Goal: Information Seeking & Learning: Learn about a topic

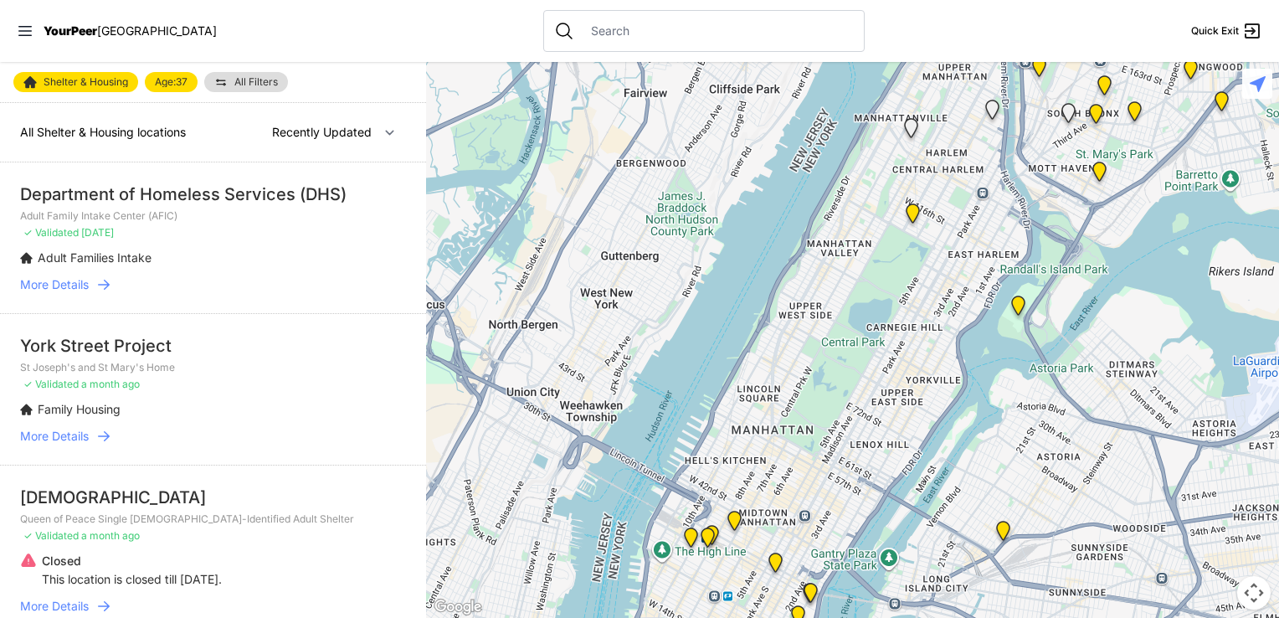
select select "recentlyUpdated"
click at [252, 74] on link "All Filters" at bounding box center [246, 82] width 84 height 20
click at [257, 79] on span "All Filters" at bounding box center [256, 82] width 44 height 10
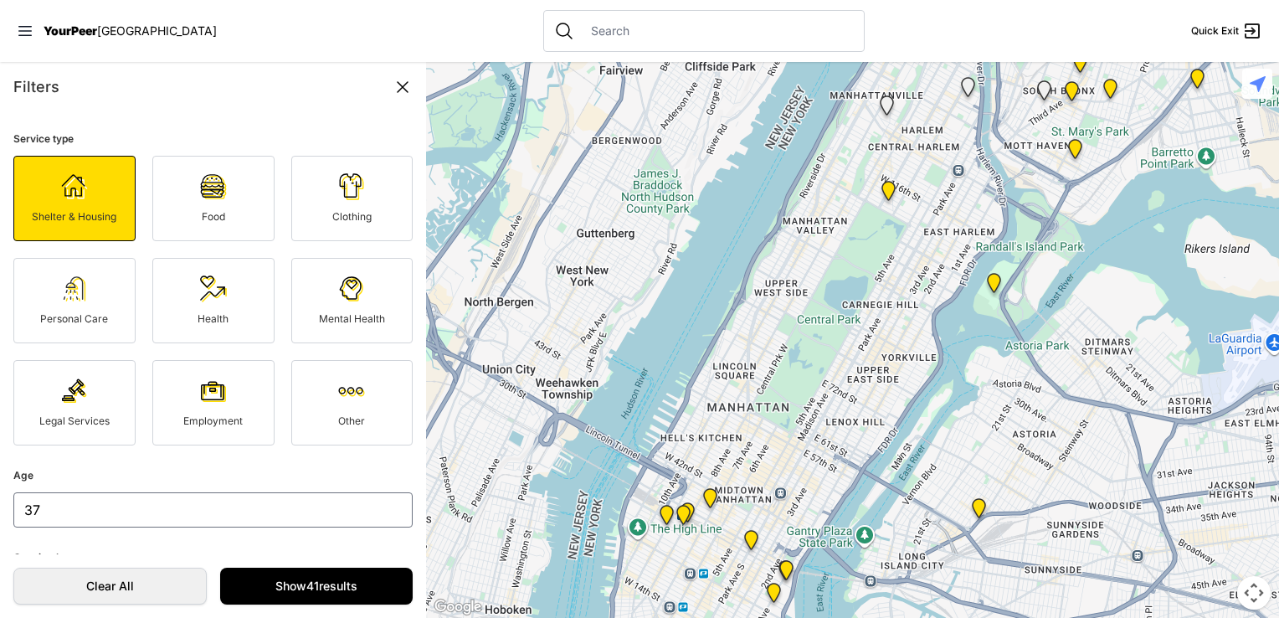
click at [79, 210] on span "Shelter & Housing" at bounding box center [74, 216] width 85 height 13
click at [340, 302] on img at bounding box center [351, 288] width 27 height 27
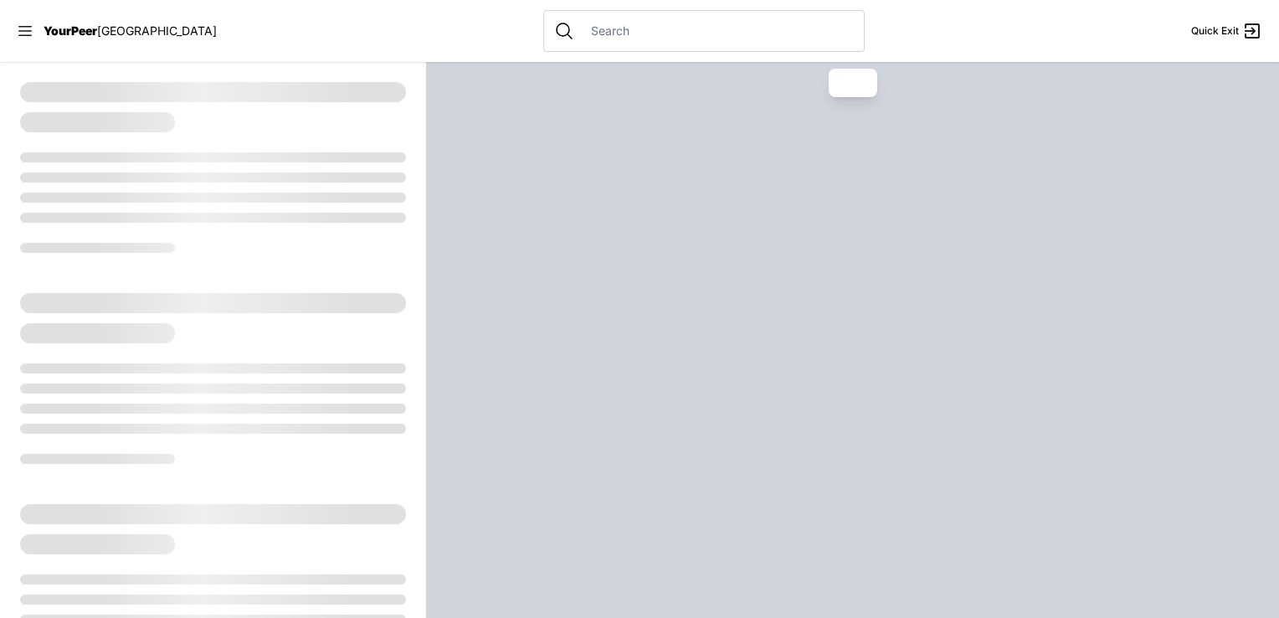
select select "recentlyUpdated"
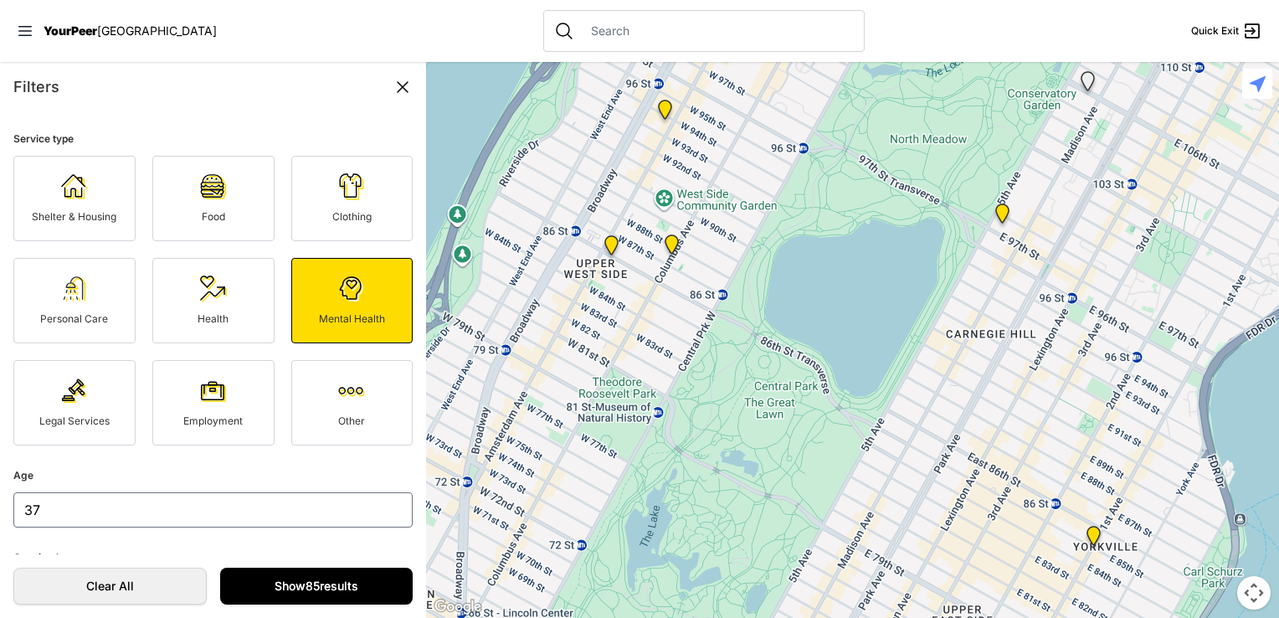
click at [331, 594] on link "Show 85 results" at bounding box center [316, 585] width 193 height 37
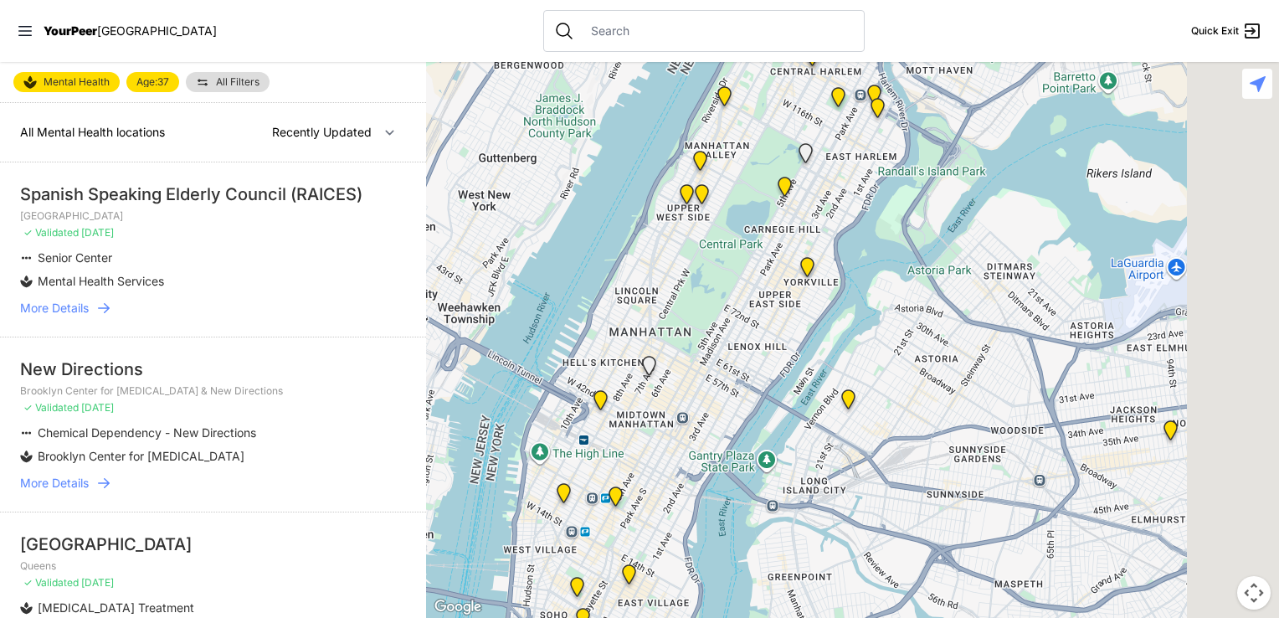
drag, startPoint x: 957, startPoint y: 427, endPoint x: 649, endPoint y: 198, distance: 383.4
click at [599, 177] on div at bounding box center [852, 340] width 853 height 556
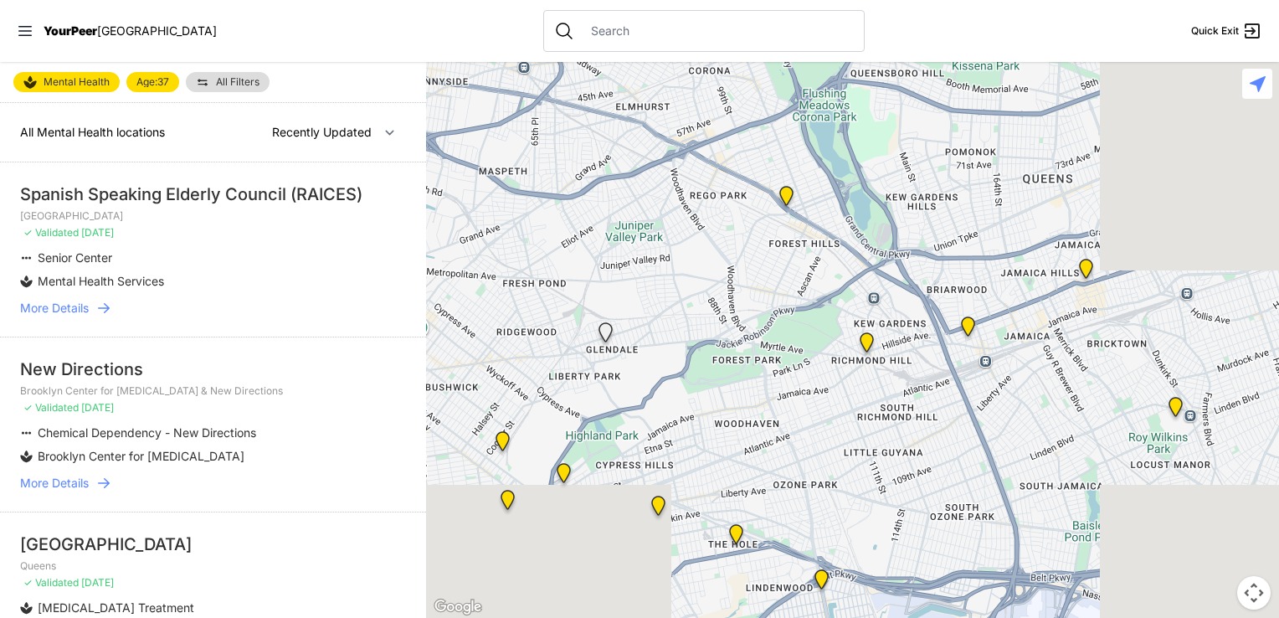
drag, startPoint x: 856, startPoint y: 419, endPoint x: 593, endPoint y: 162, distance: 367.5
click at [602, 181] on div at bounding box center [852, 340] width 853 height 556
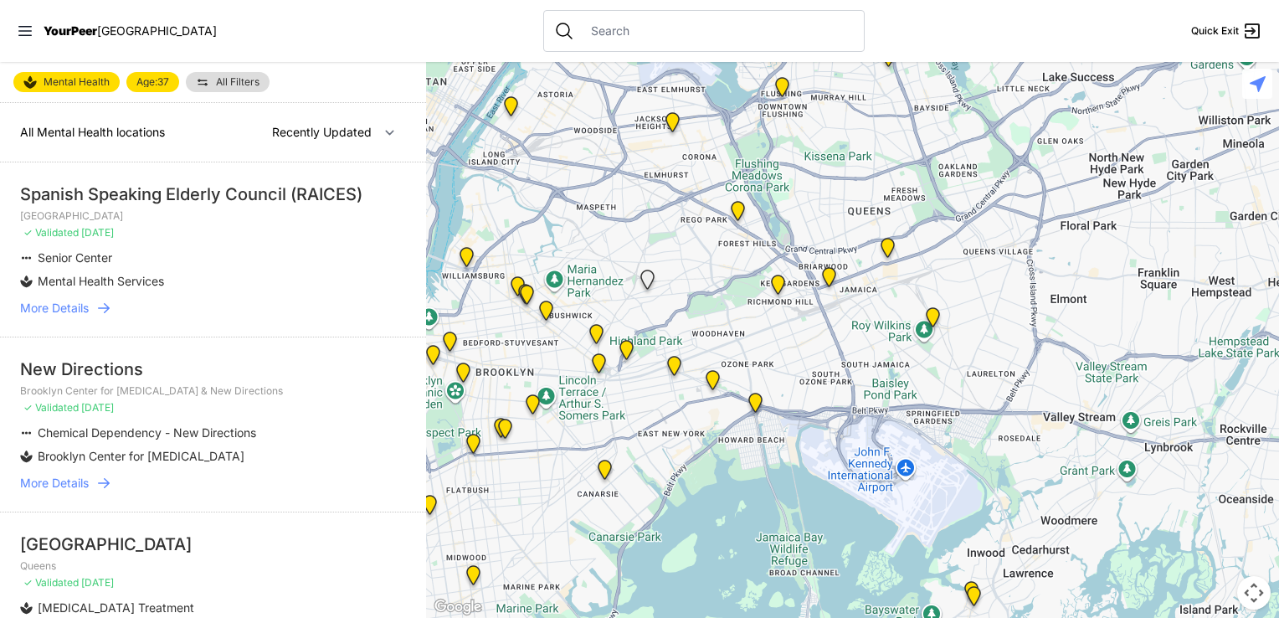
drag, startPoint x: 912, startPoint y: 382, endPoint x: 908, endPoint y: 428, distance: 46.2
click at [908, 428] on div at bounding box center [852, 340] width 853 height 556
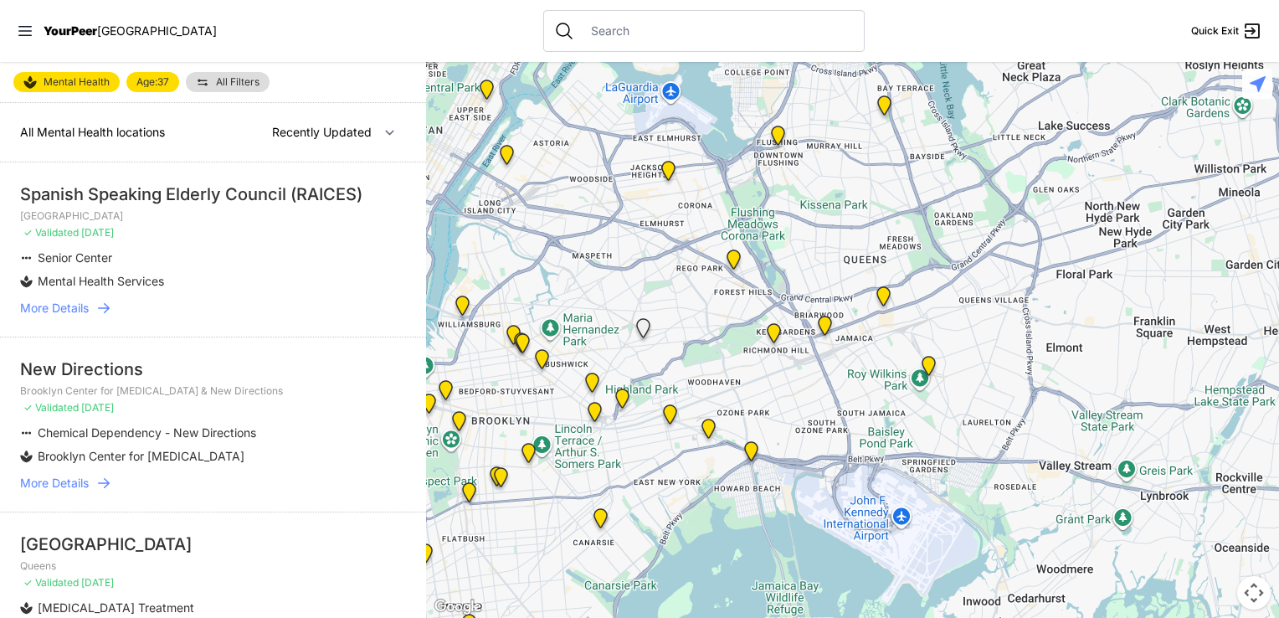
click at [884, 295] on img "Queens" at bounding box center [883, 299] width 21 height 27
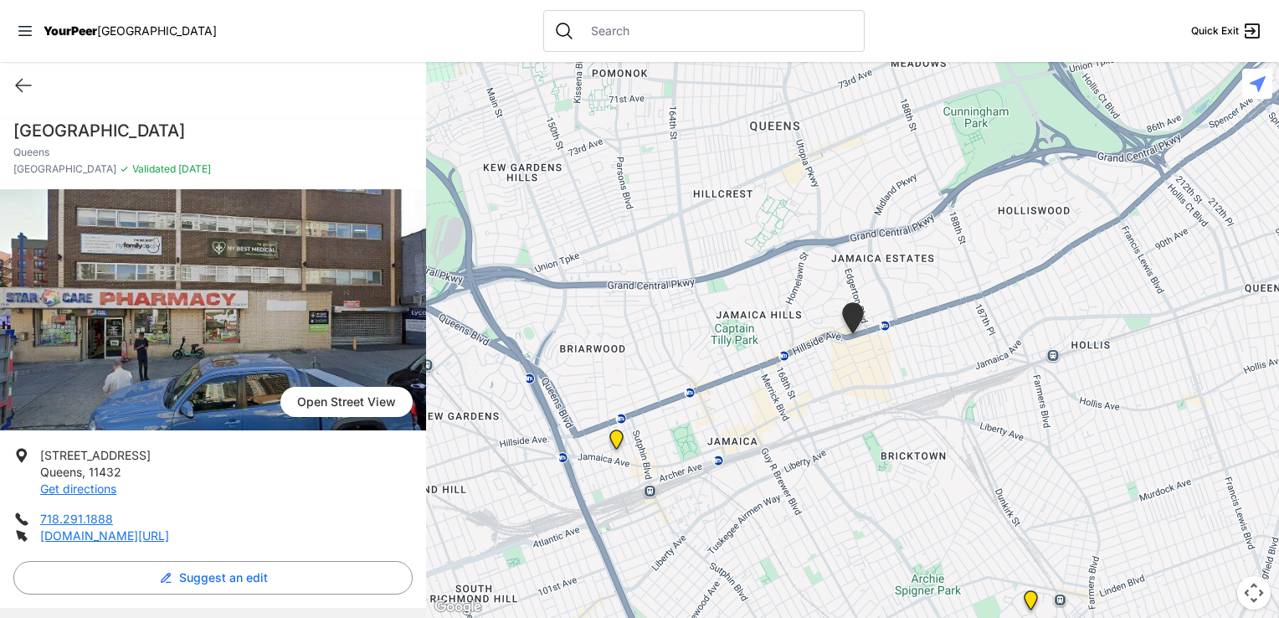
click at [619, 445] on img "Jamaica Outpatient Treatment Program" at bounding box center [616, 442] width 21 height 27
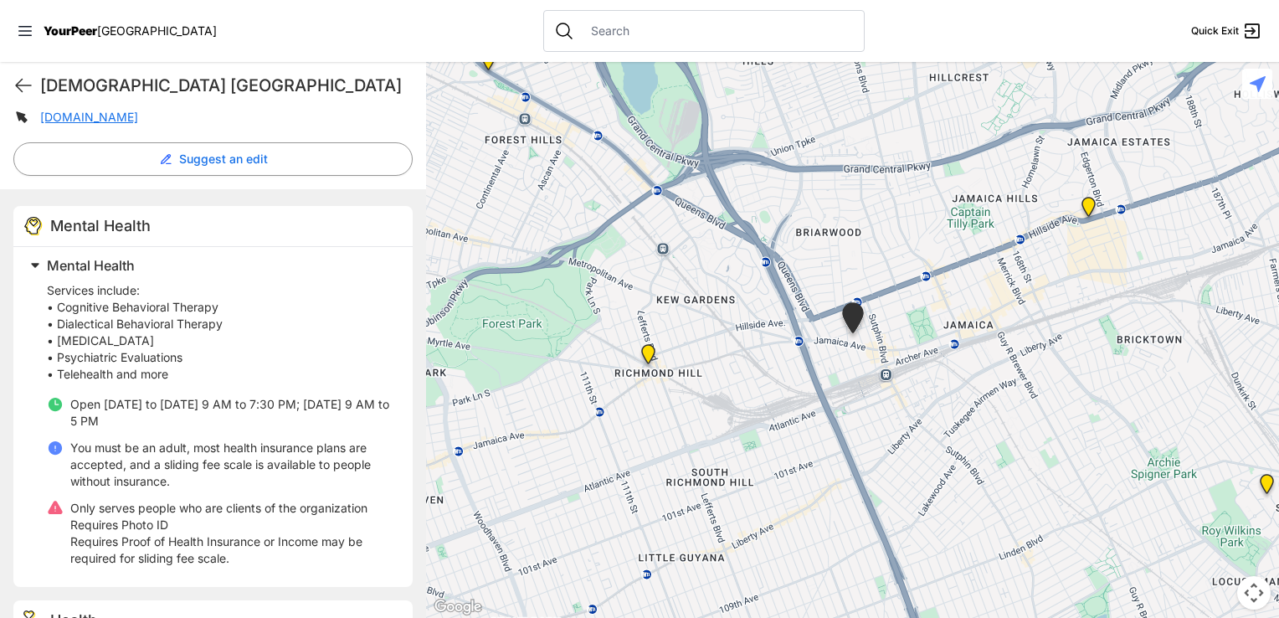
scroll to position [499, 0]
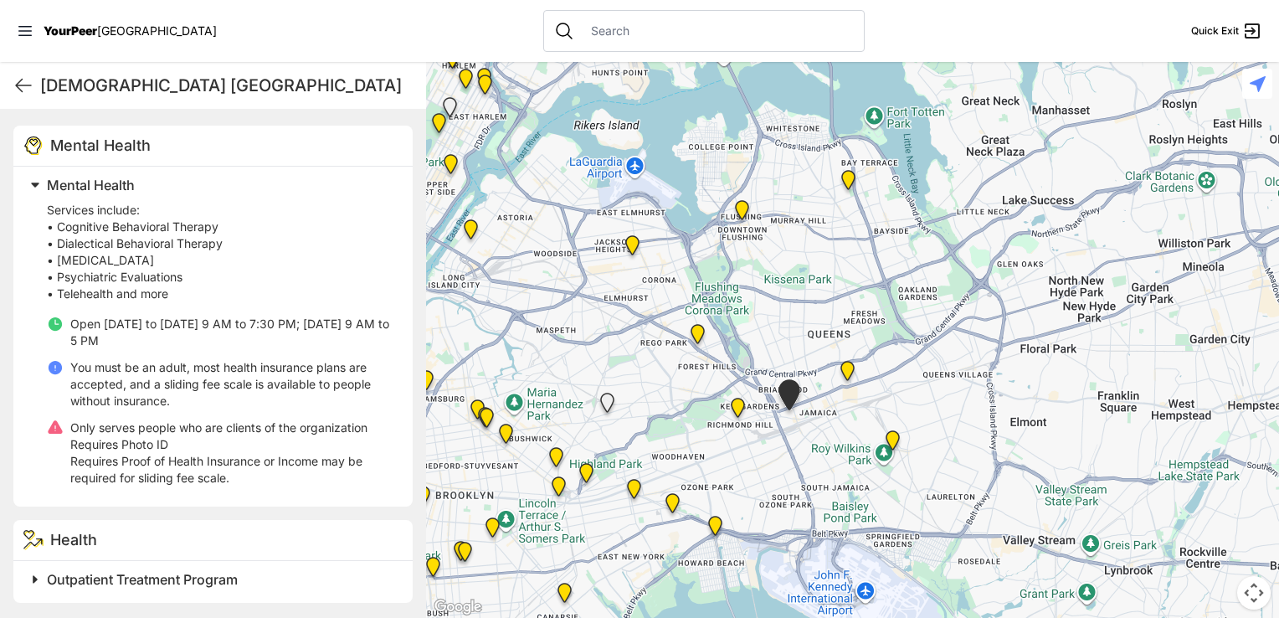
click at [733, 406] on img "Richmond Hill" at bounding box center [737, 410] width 21 height 27
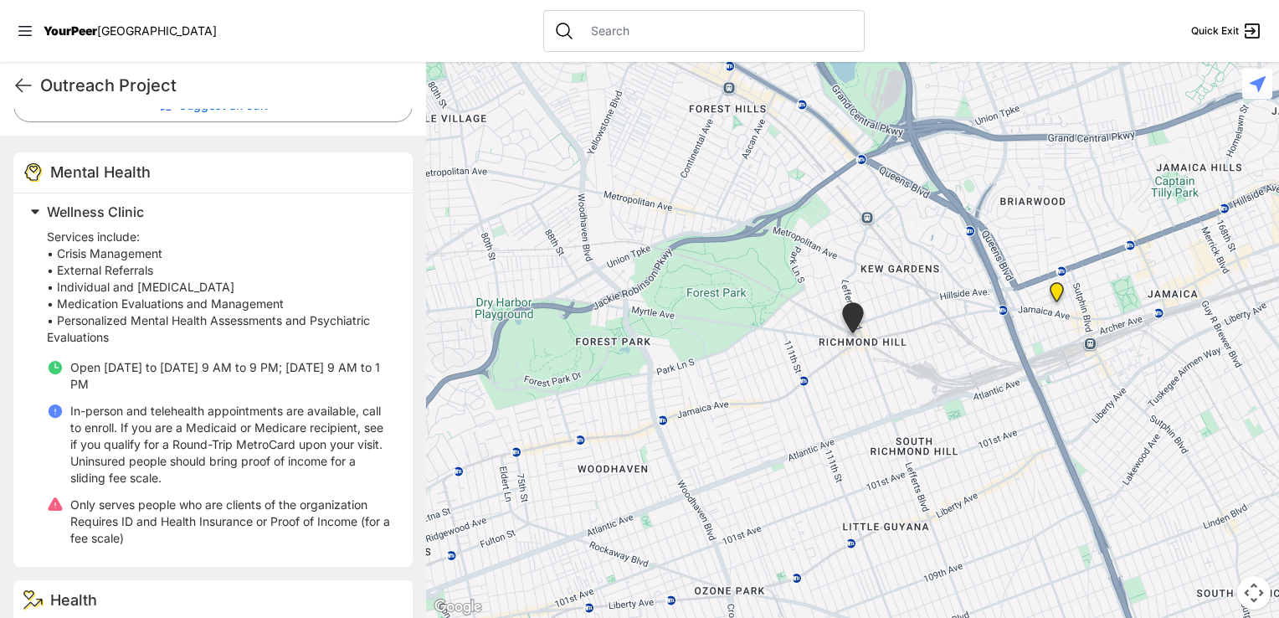
scroll to position [532, 0]
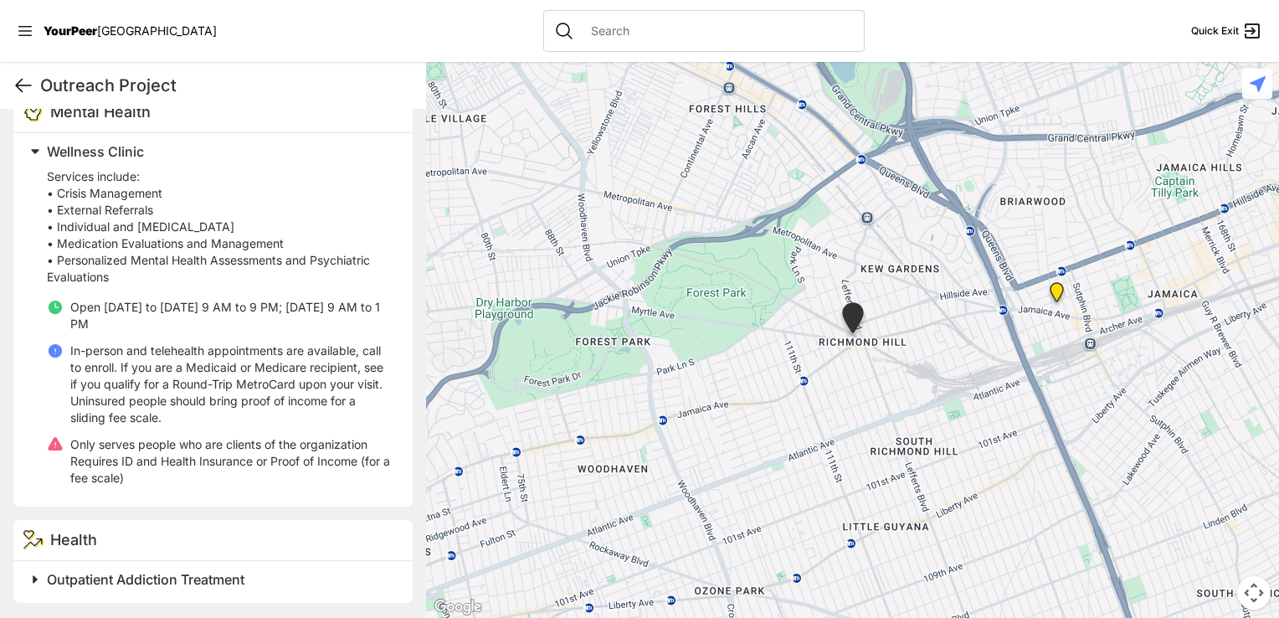
click at [30, 86] on icon at bounding box center [23, 85] width 20 height 20
select select "recentlyUpdated"
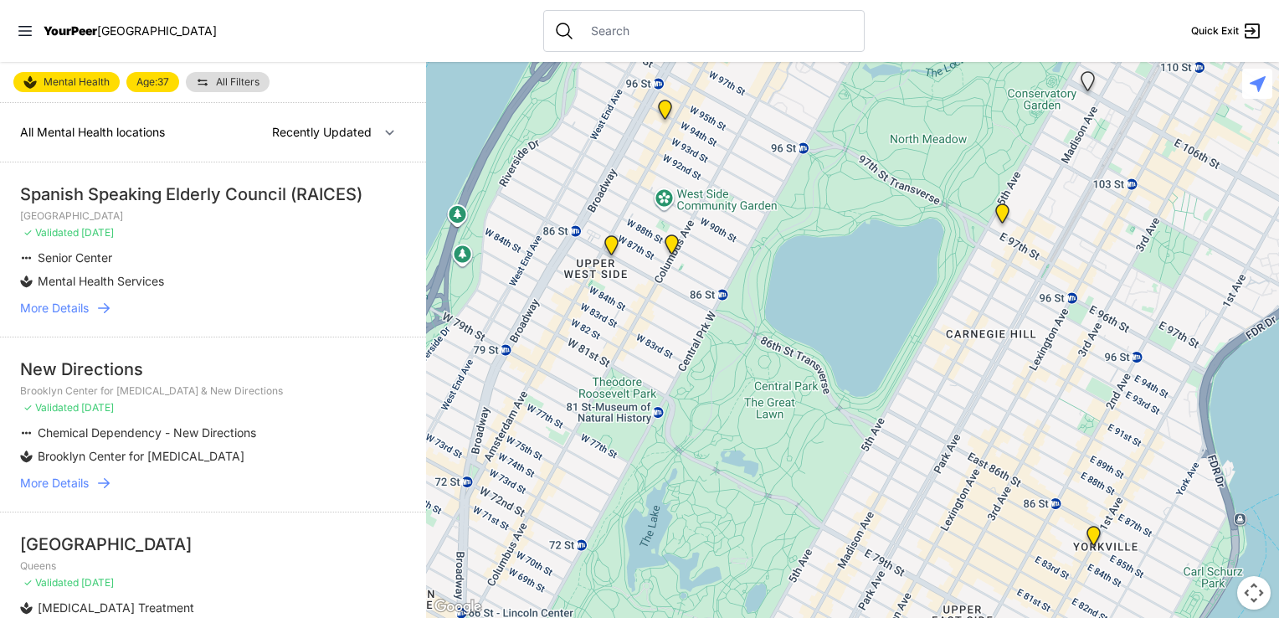
click at [99, 81] on span "Mental Health" at bounding box center [77, 81] width 66 height 13
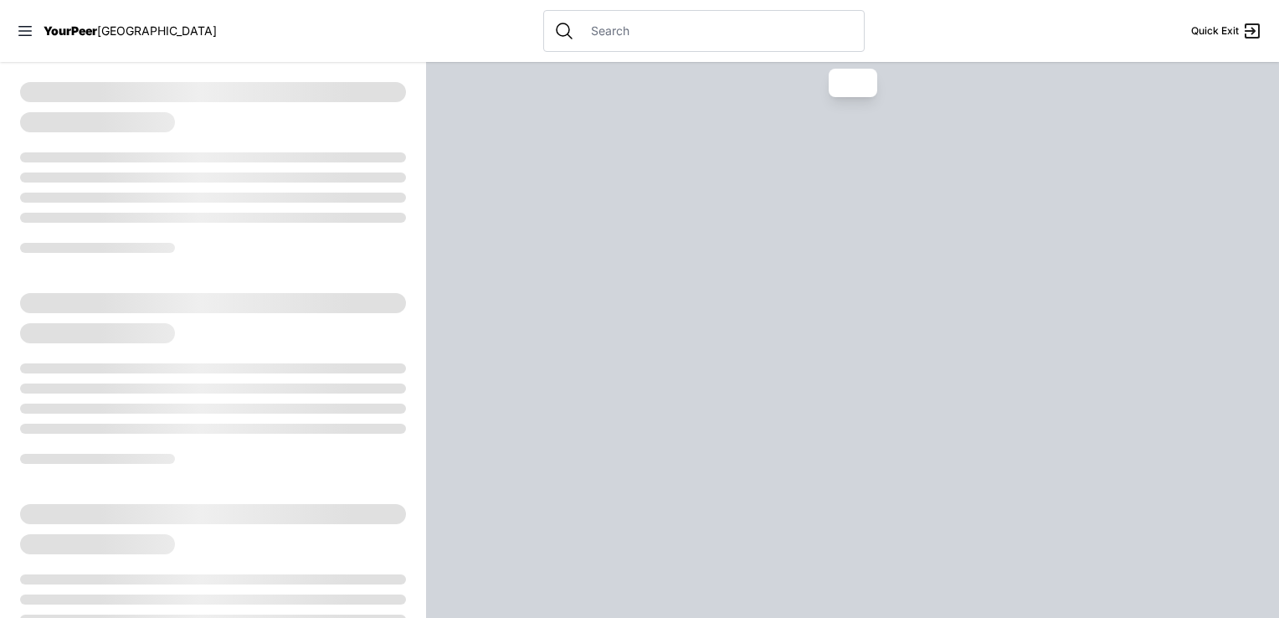
select select "recentlyUpdated"
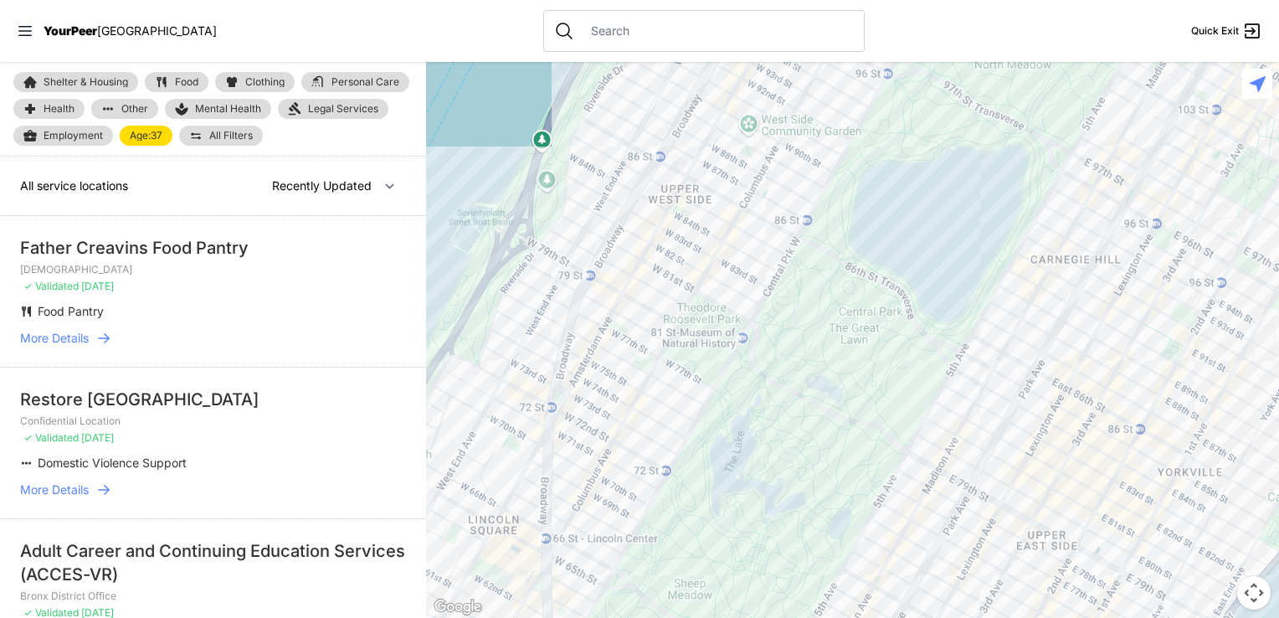
click at [123, 105] on span "Other" at bounding box center [134, 109] width 27 height 10
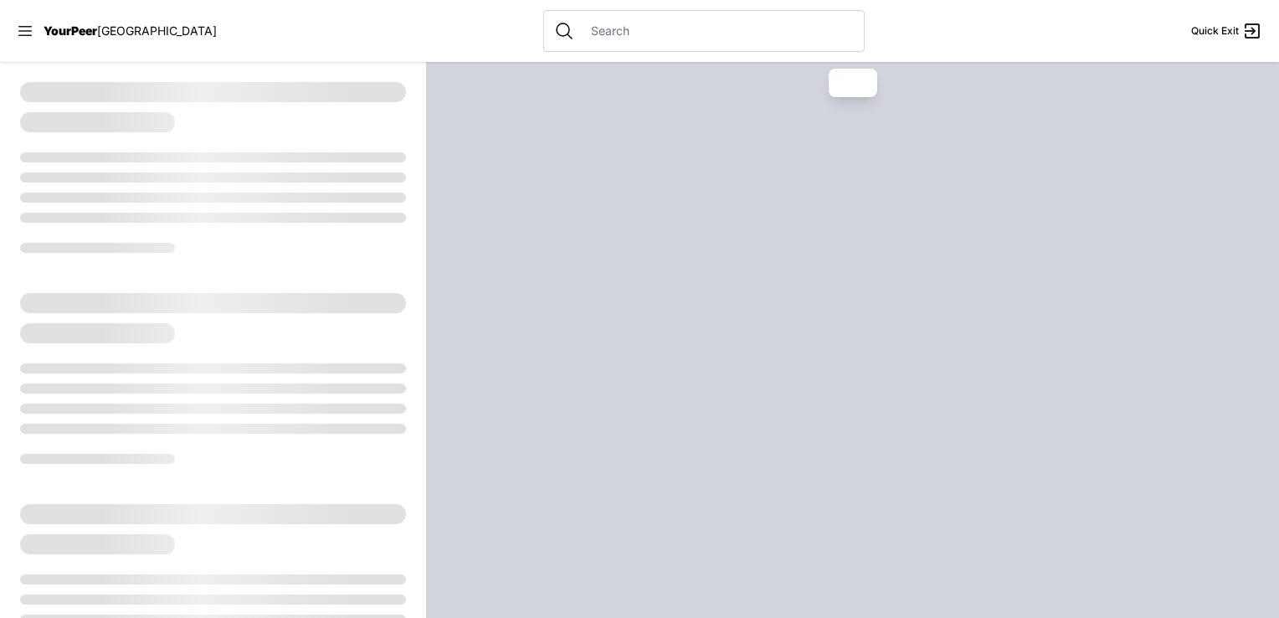
select select "recentlyUpdated"
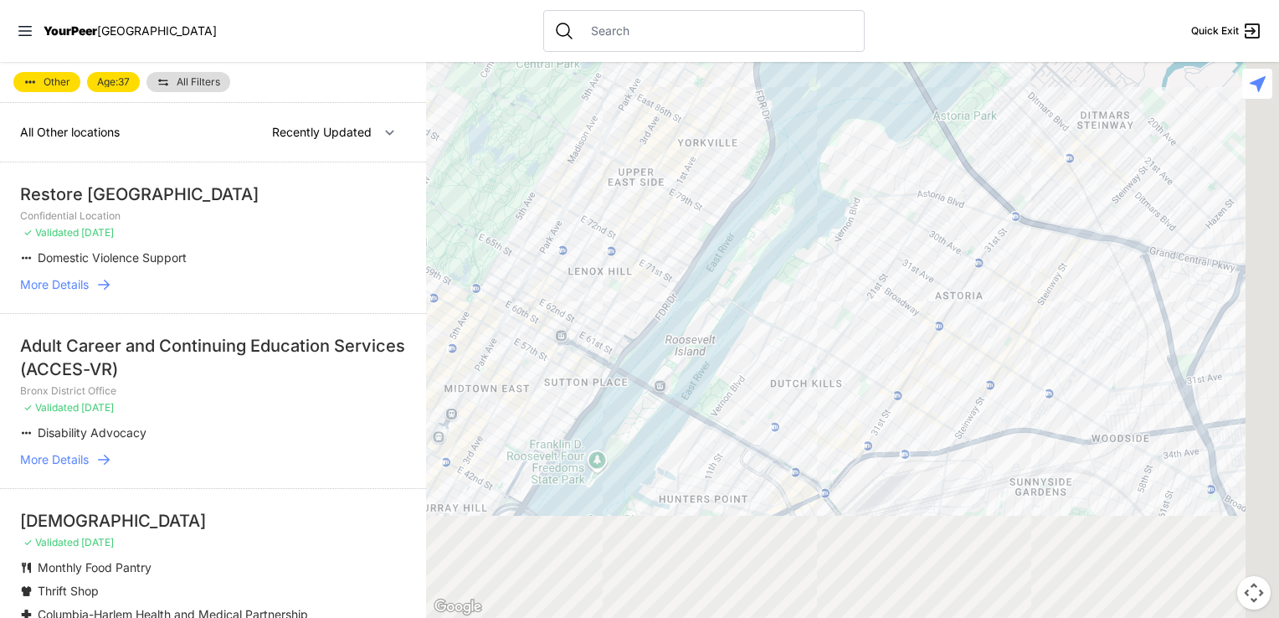
drag, startPoint x: 992, startPoint y: 456, endPoint x: 525, endPoint y: 131, distance: 569.2
click at [556, 147] on div at bounding box center [852, 340] width 853 height 556
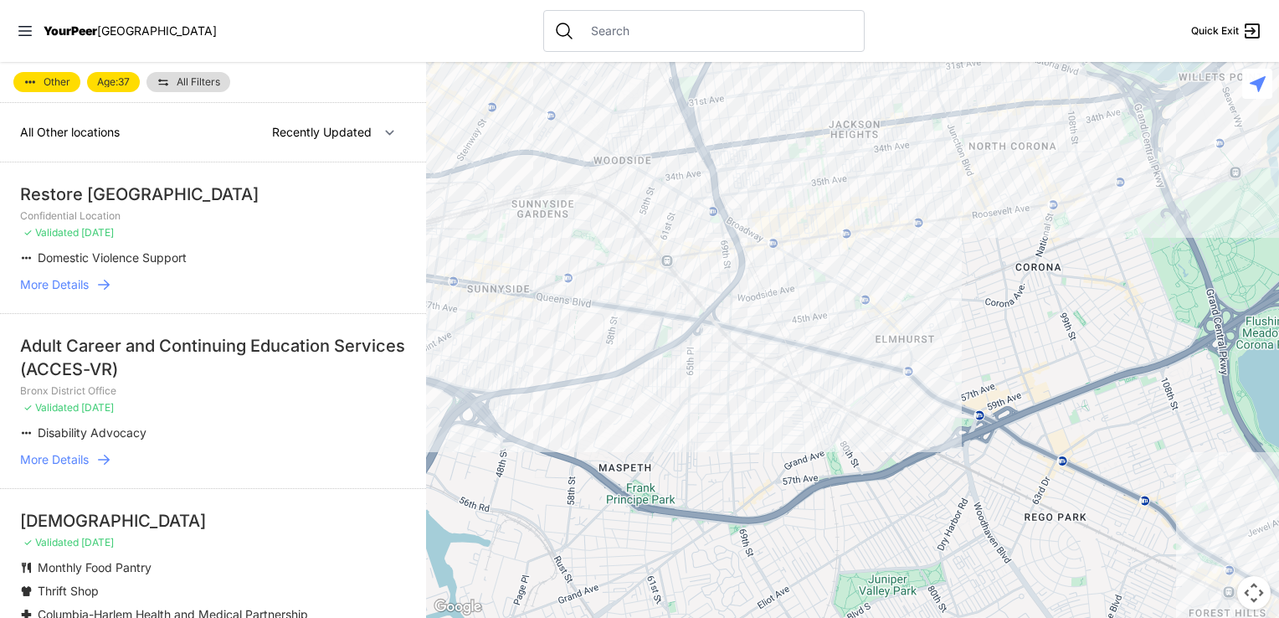
drag, startPoint x: 726, startPoint y: 267, endPoint x: 531, endPoint y: 120, distance: 245.0
click at [531, 120] on div at bounding box center [852, 340] width 853 height 556
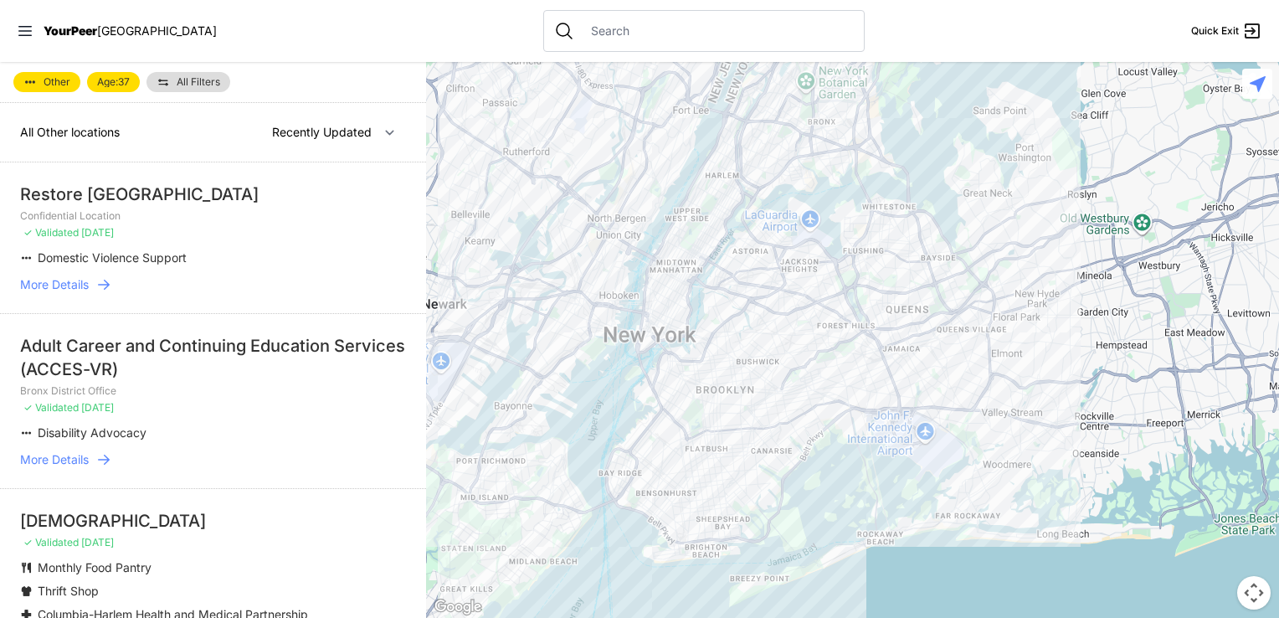
drag, startPoint x: 933, startPoint y: 412, endPoint x: 804, endPoint y: 425, distance: 129.6
click at [804, 425] on div at bounding box center [852, 340] width 853 height 556
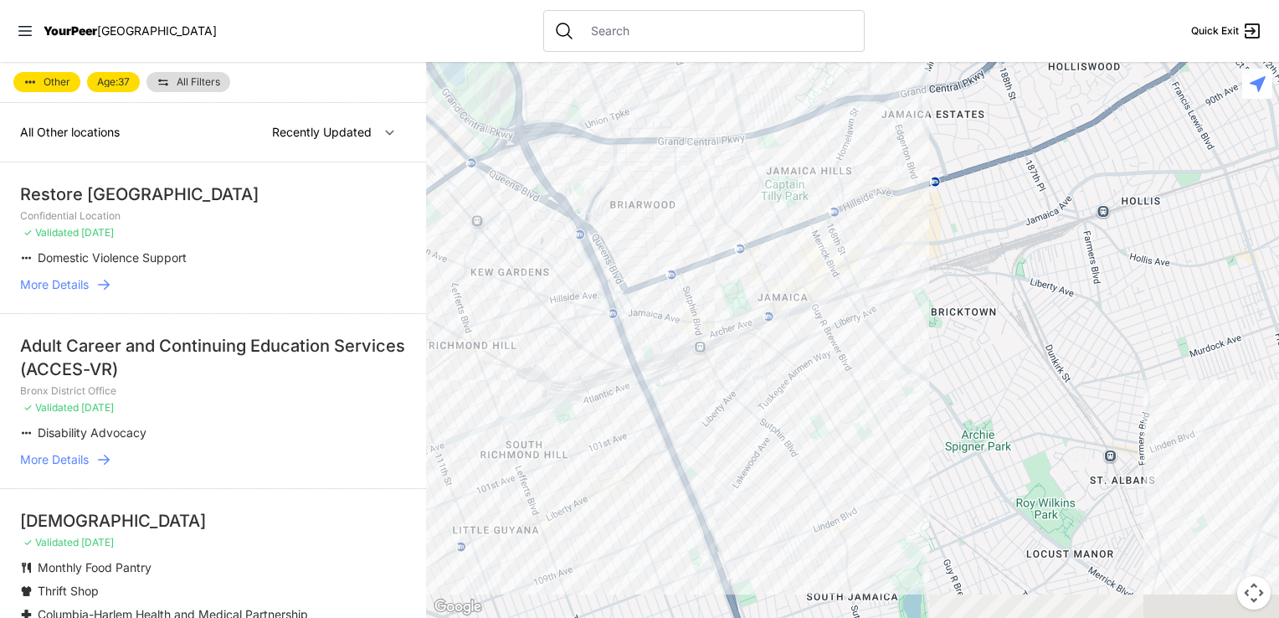
drag, startPoint x: 797, startPoint y: 398, endPoint x: 920, endPoint y: 274, distance: 175.7
click at [920, 275] on div at bounding box center [852, 340] width 853 height 556
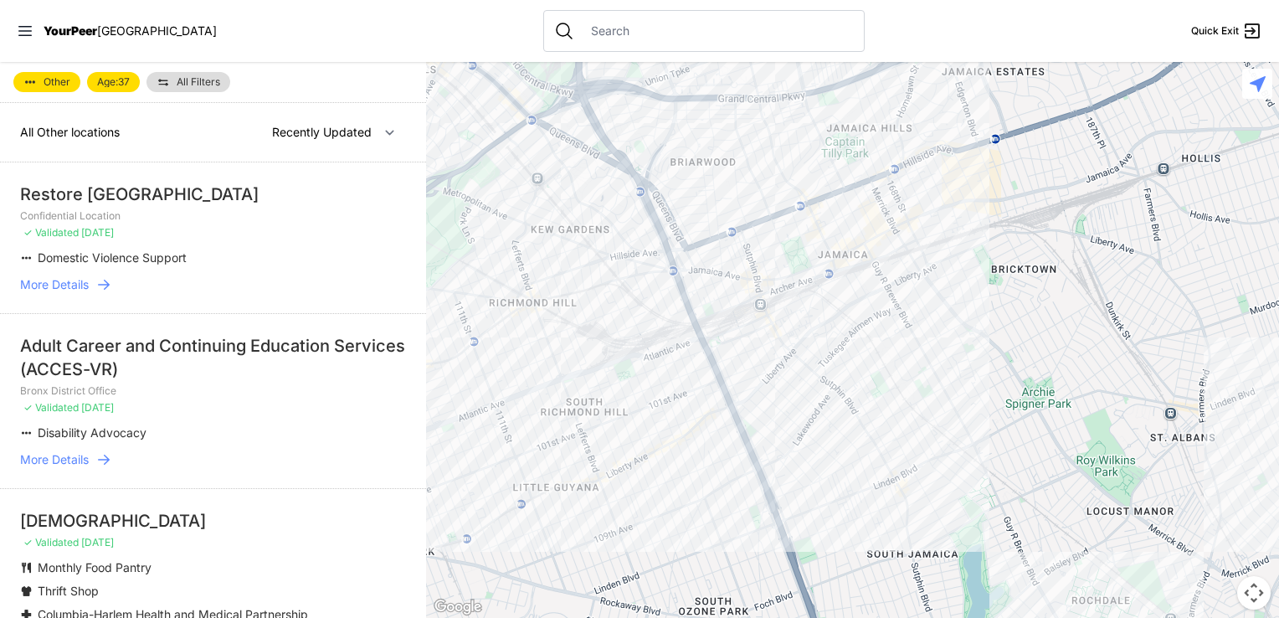
click at [620, 454] on div at bounding box center [852, 340] width 853 height 556
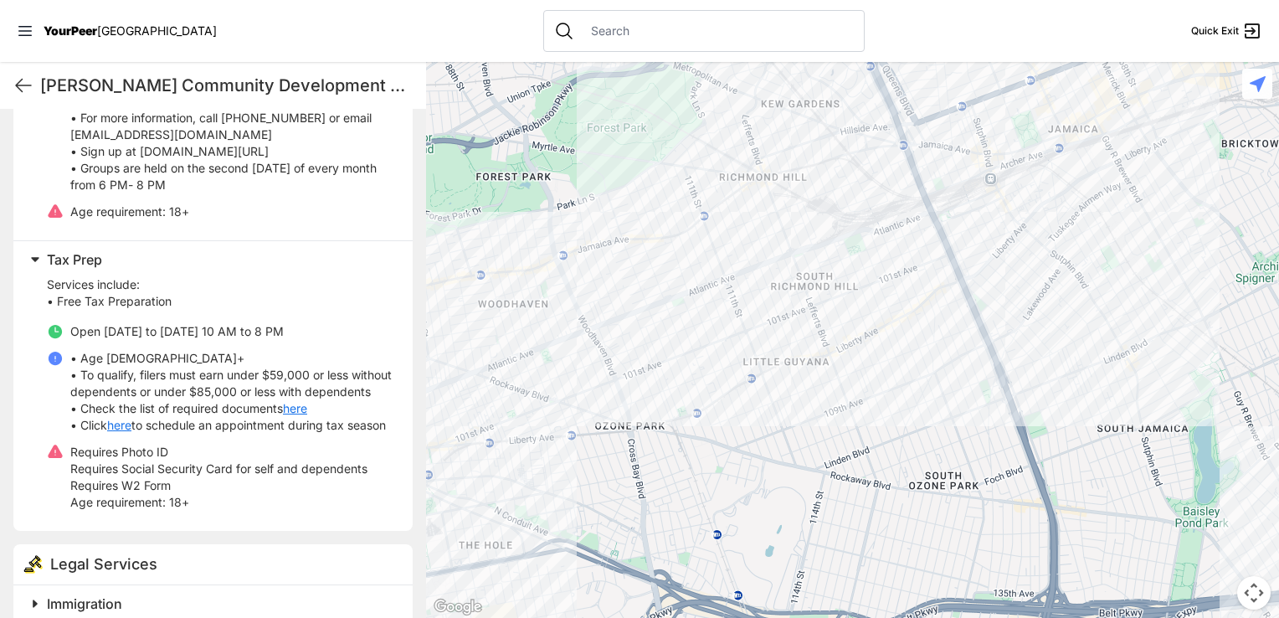
scroll to position [753, 0]
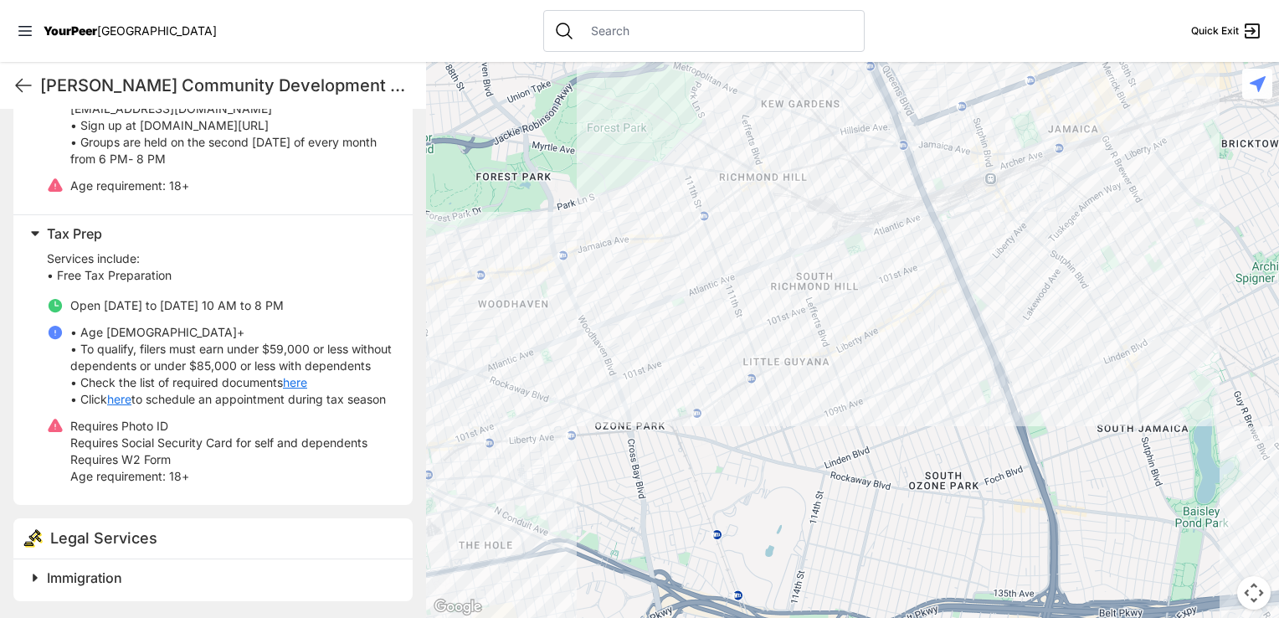
click at [957, 15] on nav "YourPeer [GEOGRAPHIC_DATA] Quick Exit" at bounding box center [639, 31] width 1279 height 62
